Goal: Transaction & Acquisition: Download file/media

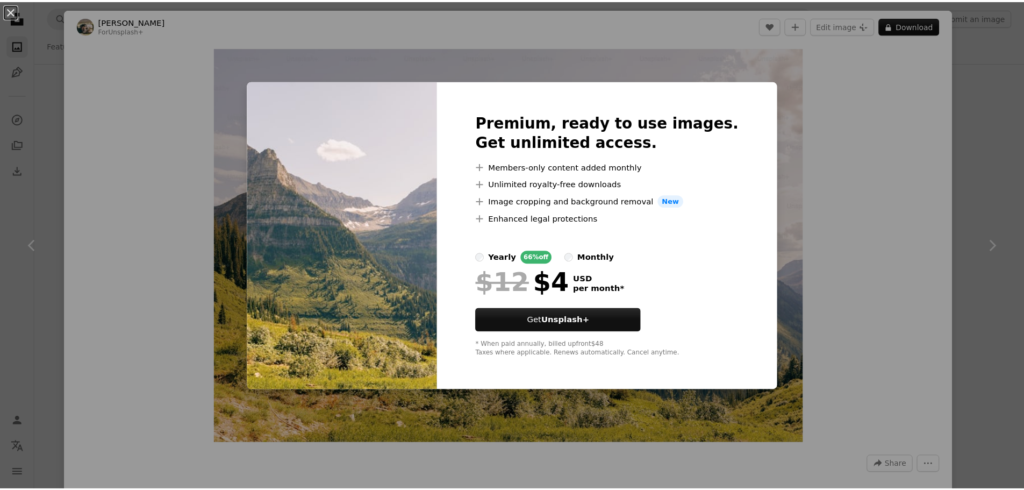
scroll to position [10218, 0]
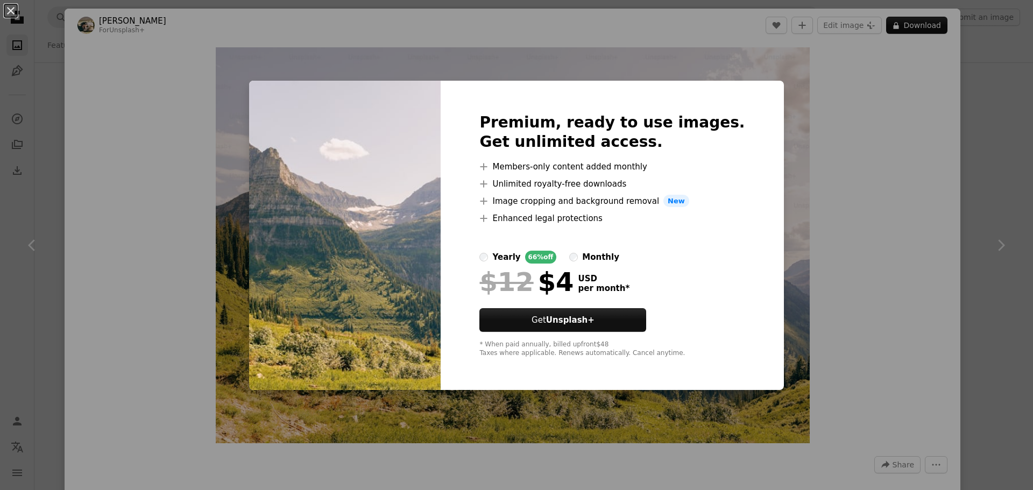
click at [897, 132] on div "An X shape Premium, ready to use images. Get unlimited access. A plus sign Memb…" at bounding box center [516, 245] width 1033 height 490
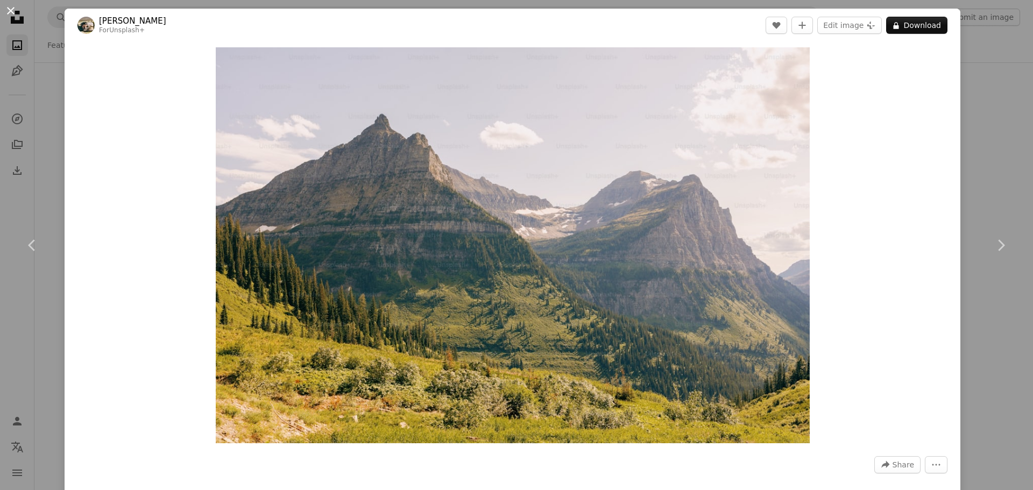
click at [8, 11] on button "An X shape" at bounding box center [10, 10] width 13 height 13
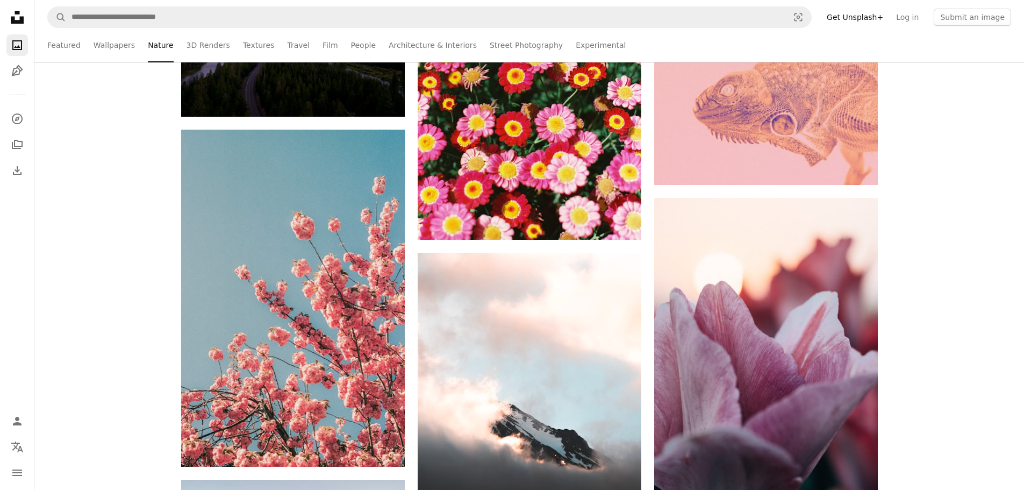
scroll to position [16671, 0]
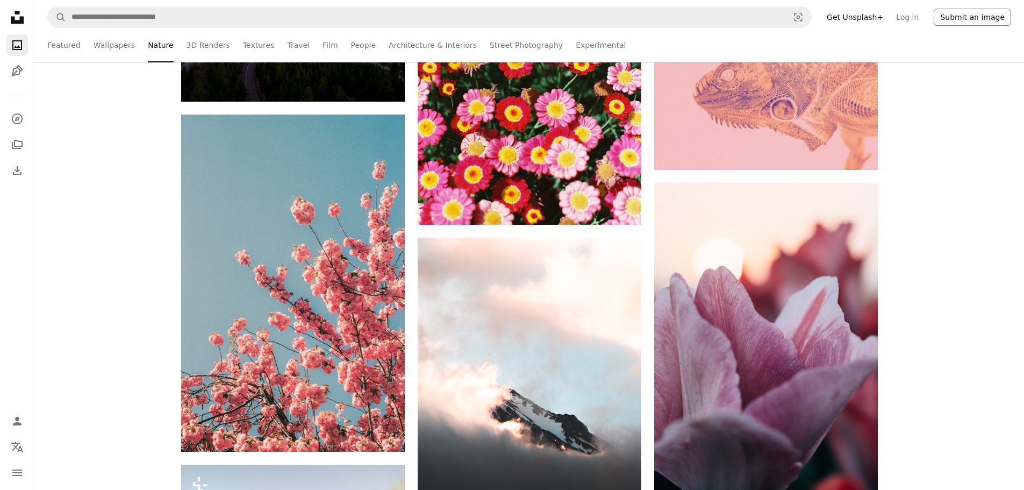
click at [985, 13] on button "Submit an image" at bounding box center [972, 17] width 77 height 17
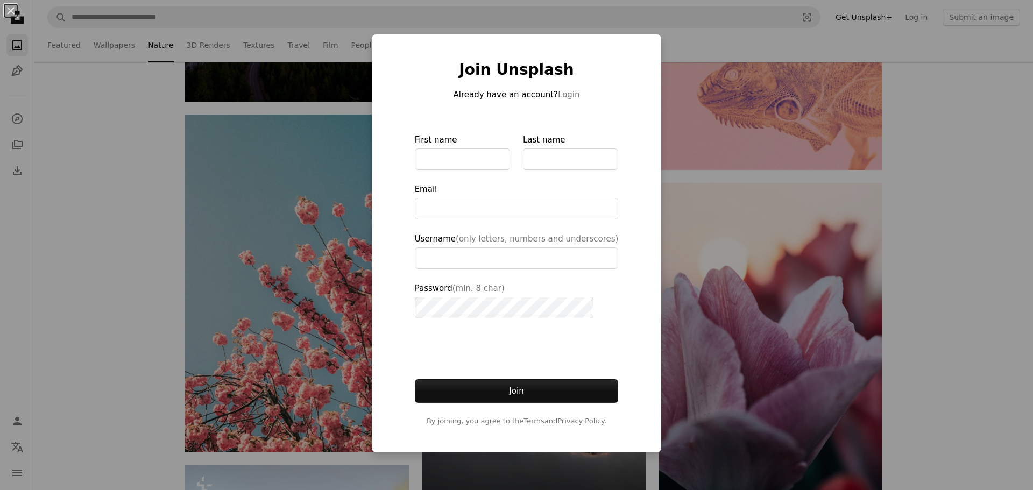
type input "**********"
click at [993, 99] on div "An X shape Join Unsplash Already have an account? Login First name Last name Em…" at bounding box center [516, 245] width 1033 height 490
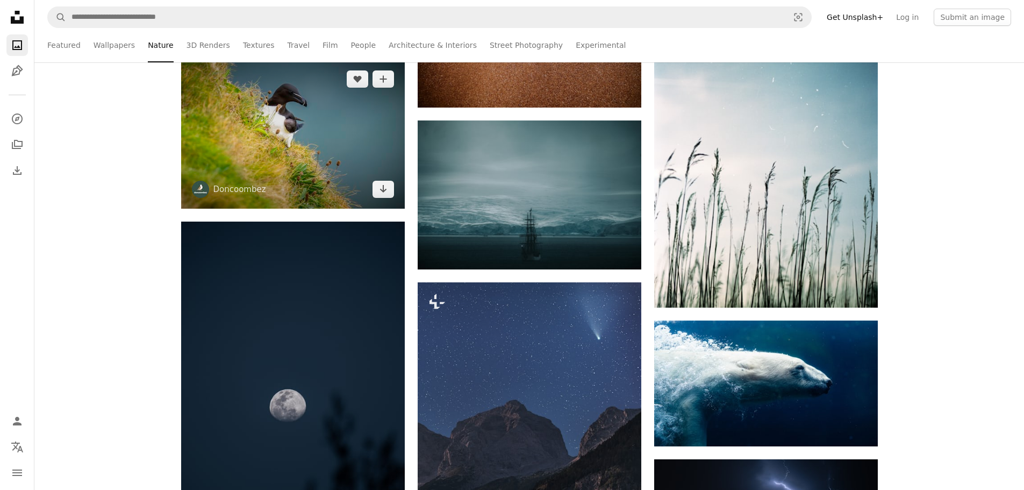
scroll to position [27050, 0]
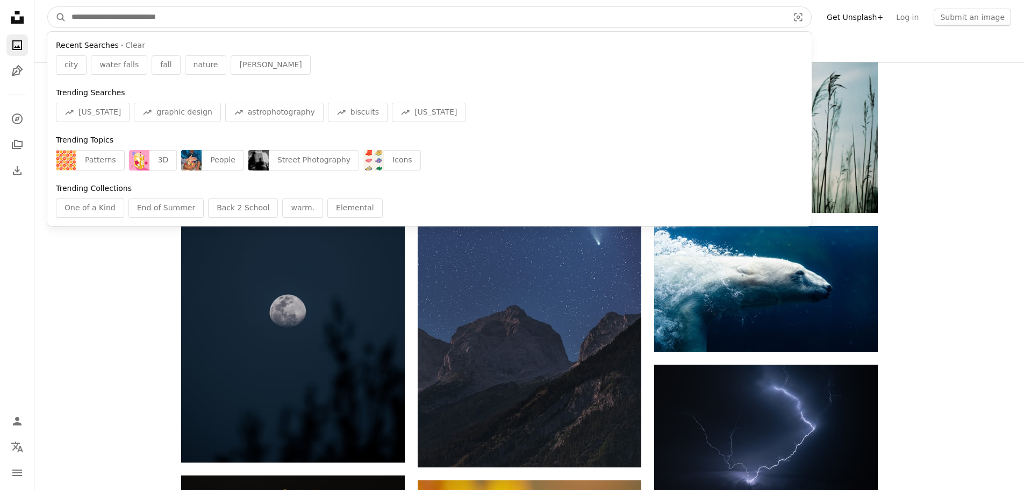
click at [104, 16] on input "Find visuals sitewide" at bounding box center [426, 17] width 720 height 20
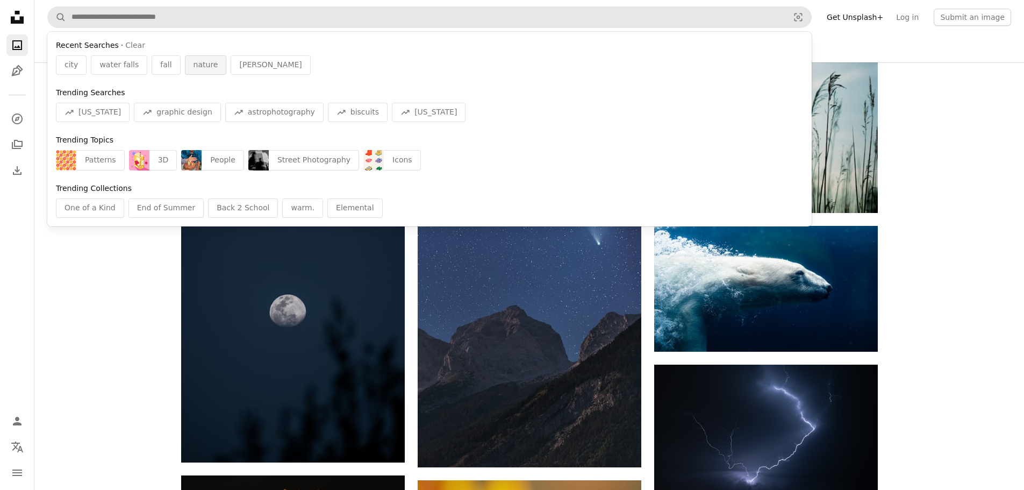
click at [203, 63] on span "nature" at bounding box center [206, 65] width 25 height 11
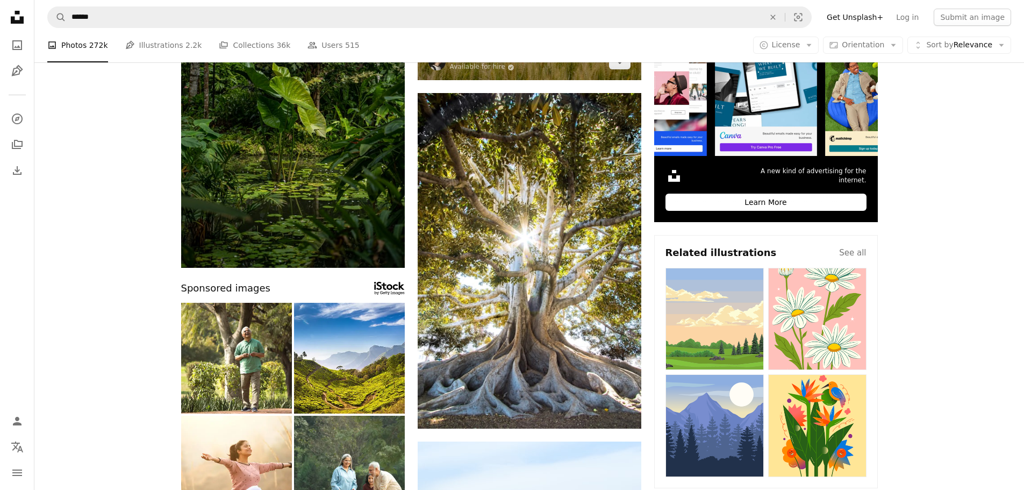
scroll to position [376, 0]
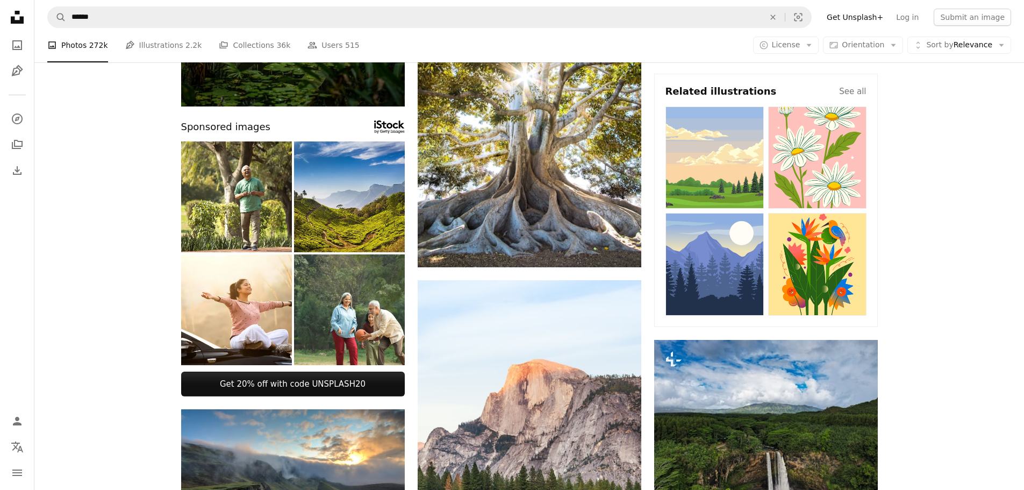
click at [324, 175] on img at bounding box center [349, 196] width 111 height 111
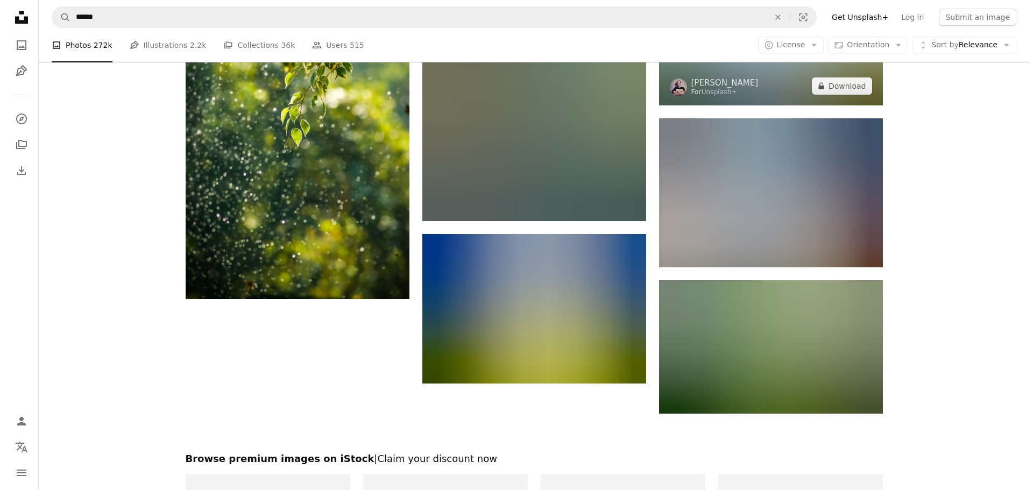
scroll to position [1828, 0]
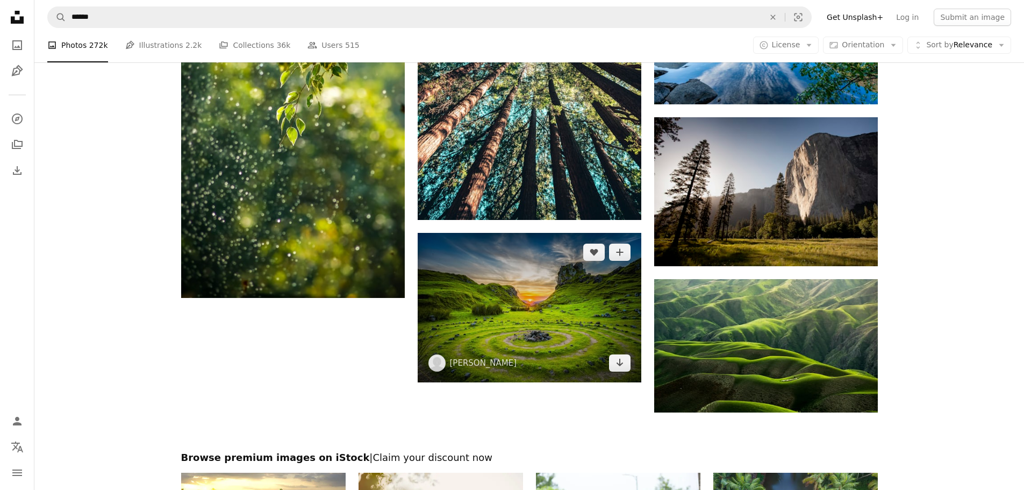
click at [632, 365] on img at bounding box center [530, 308] width 224 height 150
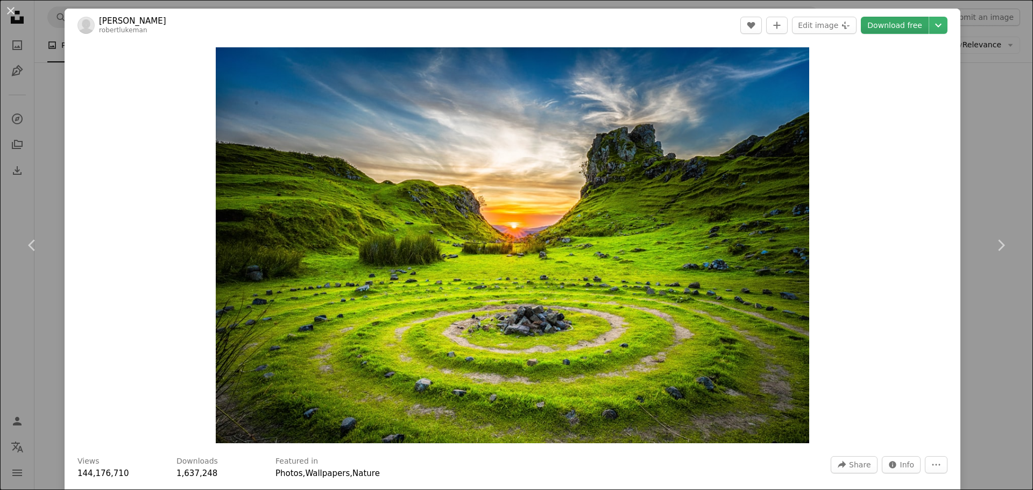
click at [908, 27] on link "Download free" at bounding box center [894, 25] width 68 height 17
